Goal: Information Seeking & Learning: Learn about a topic

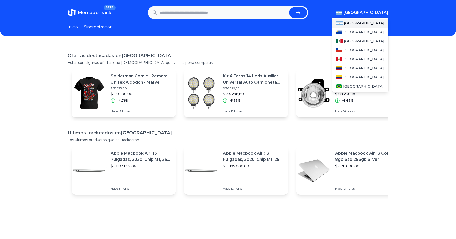
click at [376, 15] on span "[GEOGRAPHIC_DATA]" at bounding box center [365, 13] width 45 height 6
click at [358, 43] on div "[GEOGRAPHIC_DATA]" at bounding box center [360, 41] width 56 height 9
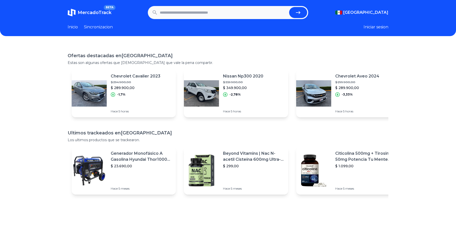
click at [244, 46] on div "Ofertas destacadas en Mexico Estas son algunas ofertas que creemos que vale la …" at bounding box center [228, 163] width 456 height 239
click at [238, 10] on input "text" at bounding box center [223, 12] width 127 height 11
type input "**********"
click at [289, 7] on button "submit" at bounding box center [298, 12] width 18 height 11
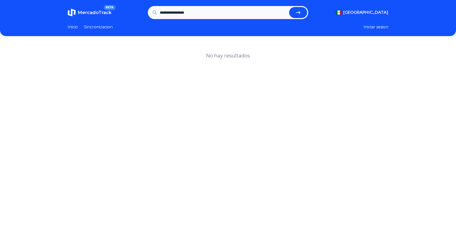
click at [201, 14] on input "**********" at bounding box center [223, 12] width 127 height 11
type input "**********"
click at [289, 7] on button "submit" at bounding box center [298, 12] width 18 height 11
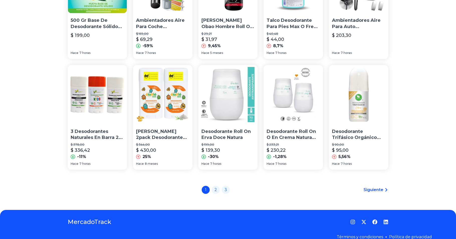
scroll to position [328, 0]
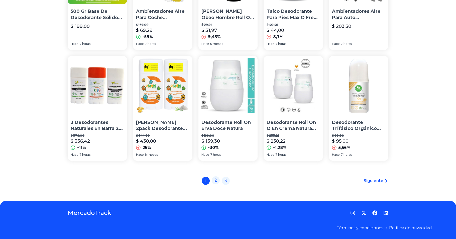
click at [218, 180] on link "2" at bounding box center [215, 180] width 8 height 8
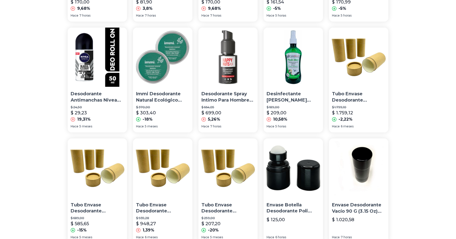
scroll to position [328, 0]
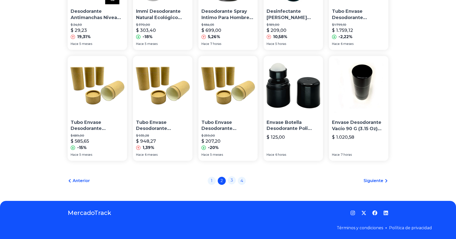
click at [234, 181] on link "3" at bounding box center [232, 180] width 8 height 8
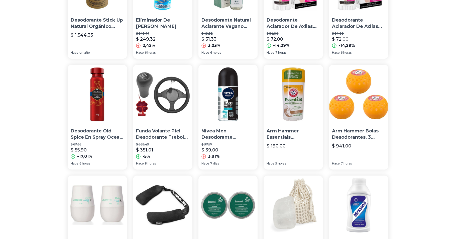
scroll to position [297, 0]
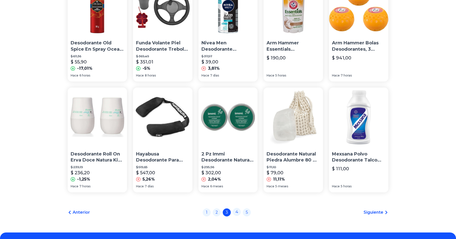
click at [240, 211] on link "4" at bounding box center [237, 211] width 8 height 8
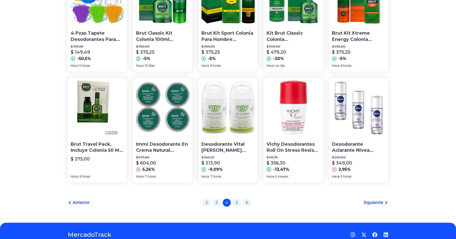
scroll to position [328, 0]
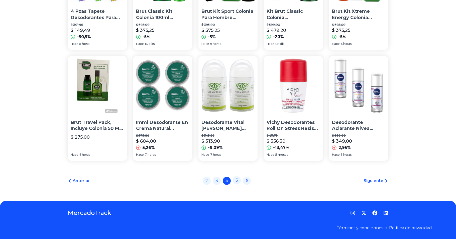
click at [240, 180] on link "5" at bounding box center [237, 180] width 8 height 8
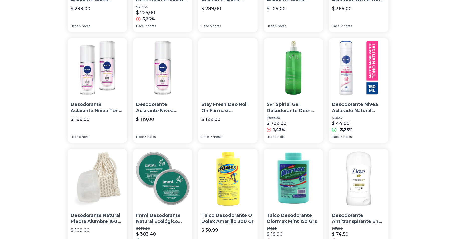
scroll to position [328, 0]
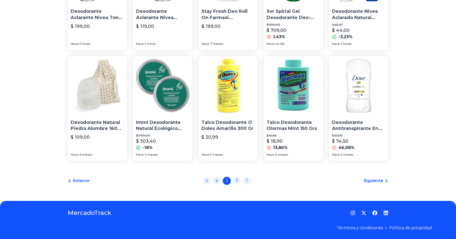
click at [241, 181] on link "6" at bounding box center [237, 180] width 8 height 8
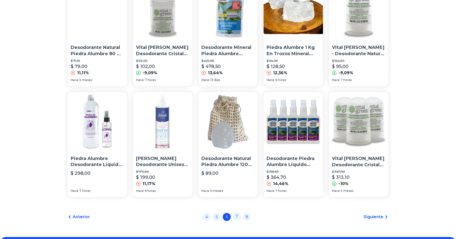
scroll to position [328, 0]
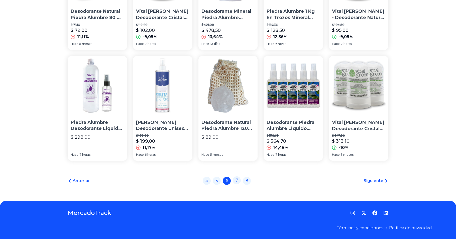
click at [241, 178] on link "7" at bounding box center [237, 180] width 8 height 8
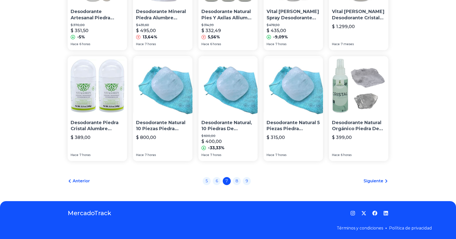
scroll to position [328, 0]
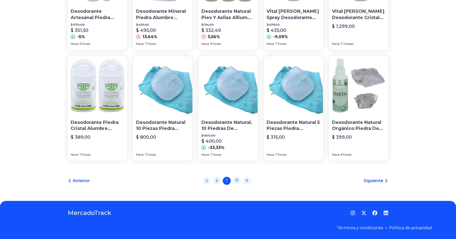
click at [241, 180] on link "8" at bounding box center [237, 180] width 8 height 8
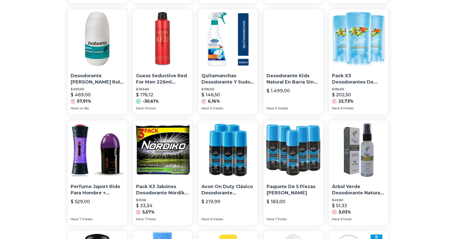
scroll to position [311, 0]
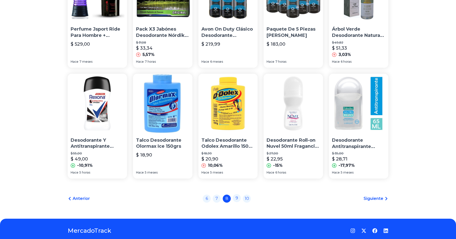
click at [241, 195] on link "9" at bounding box center [237, 198] width 8 height 8
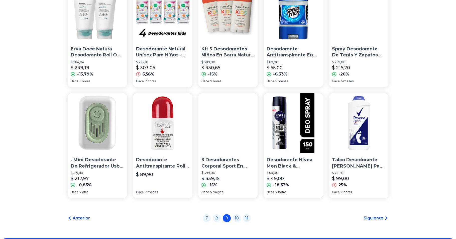
scroll to position [328, 0]
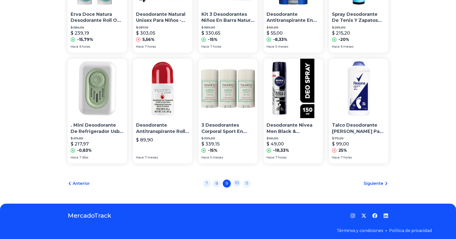
click at [240, 181] on link "10" at bounding box center [237, 183] width 8 height 8
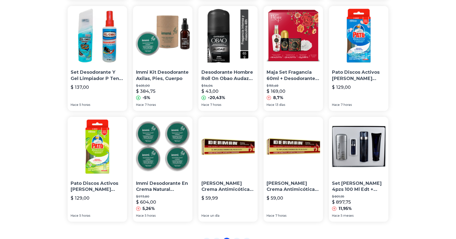
scroll to position [328, 0]
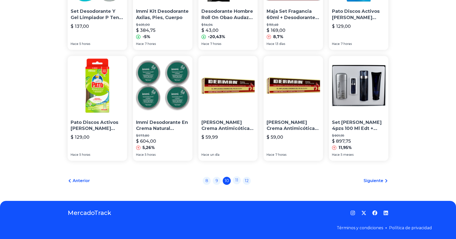
click at [240, 183] on link "11" at bounding box center [237, 180] width 8 height 8
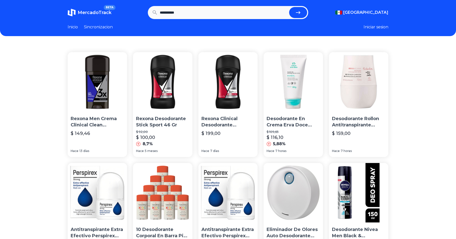
scroll to position [328, 0]
